Goal: Navigation & Orientation: Find specific page/section

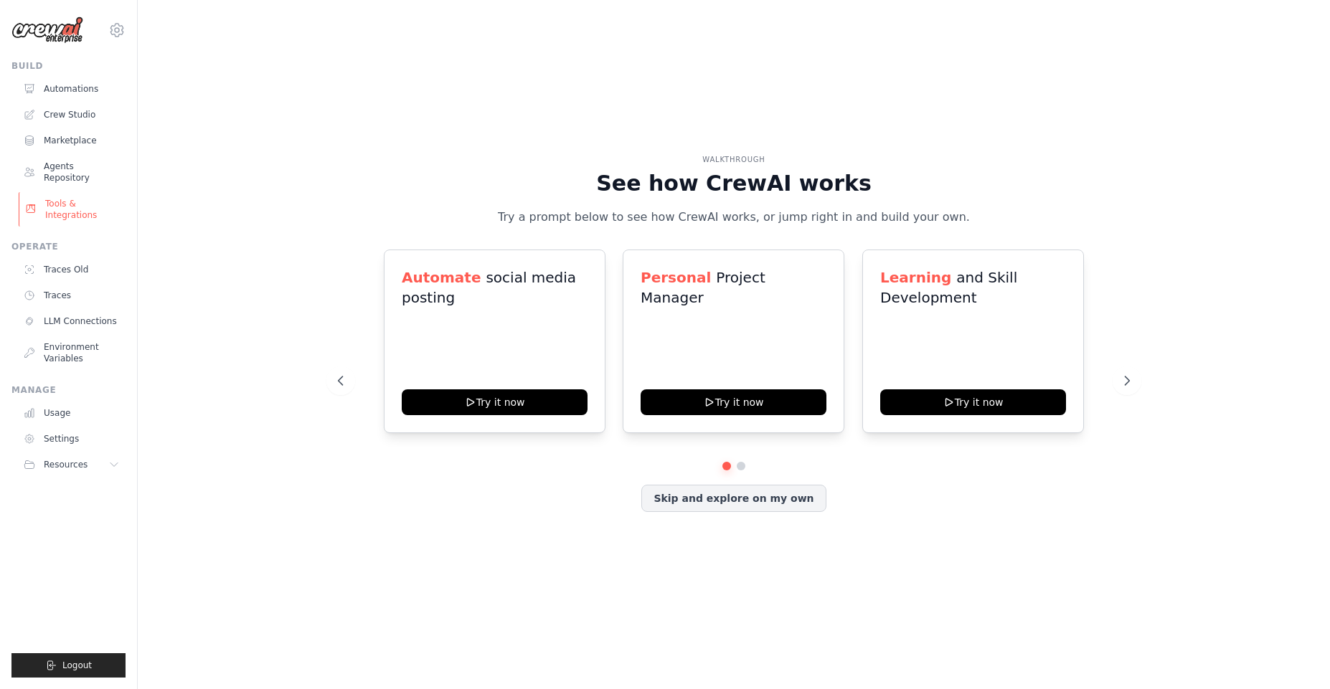
click at [82, 192] on link "Tools & Integrations" at bounding box center [73, 209] width 108 height 34
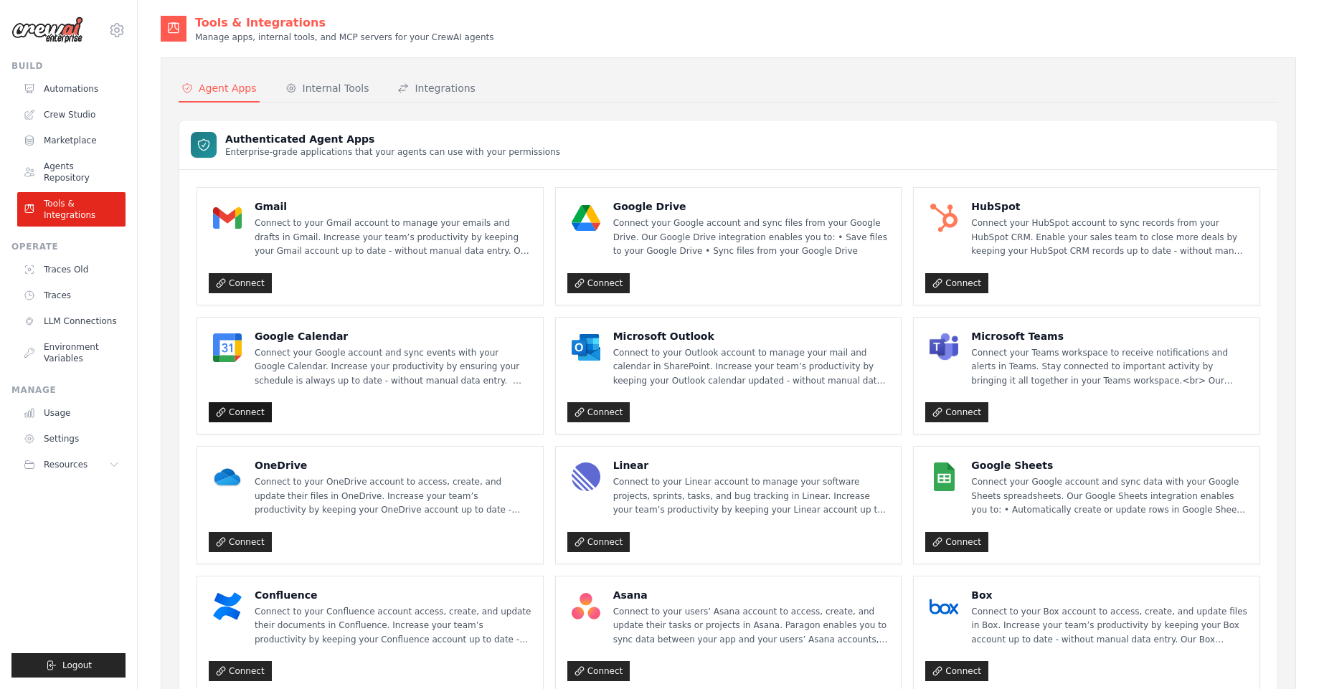
click at [240, 410] on link "Connect" at bounding box center [240, 412] width 63 height 20
click at [322, 97] on button "Internal Tools" at bounding box center [328, 88] width 90 height 27
click at [321, 89] on div "Internal Tools" at bounding box center [327, 88] width 84 height 14
click at [235, 146] on p "Enterprise-grade applications that your agents can use with your permissions" at bounding box center [392, 151] width 335 height 11
